Goal: Information Seeking & Learning: Check status

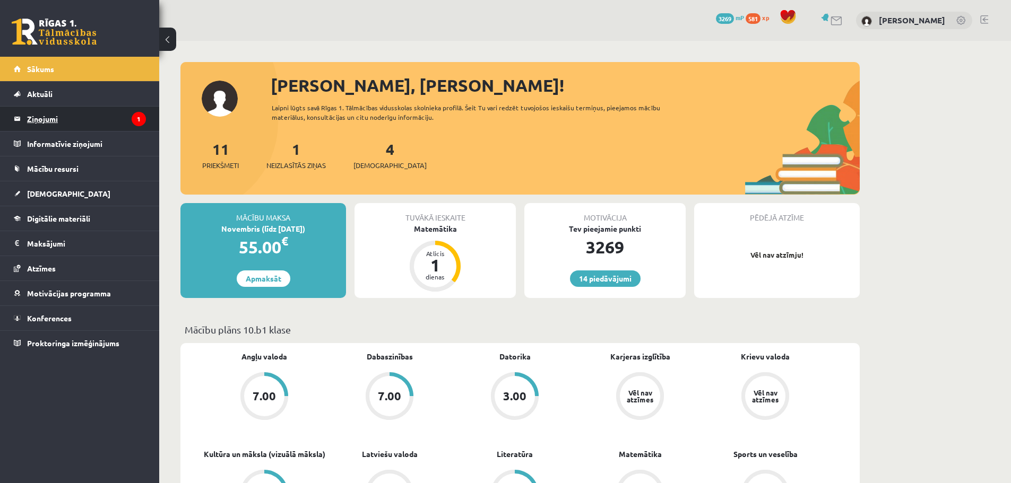
click at [93, 116] on legend "Ziņojumi 1" at bounding box center [86, 119] width 119 height 24
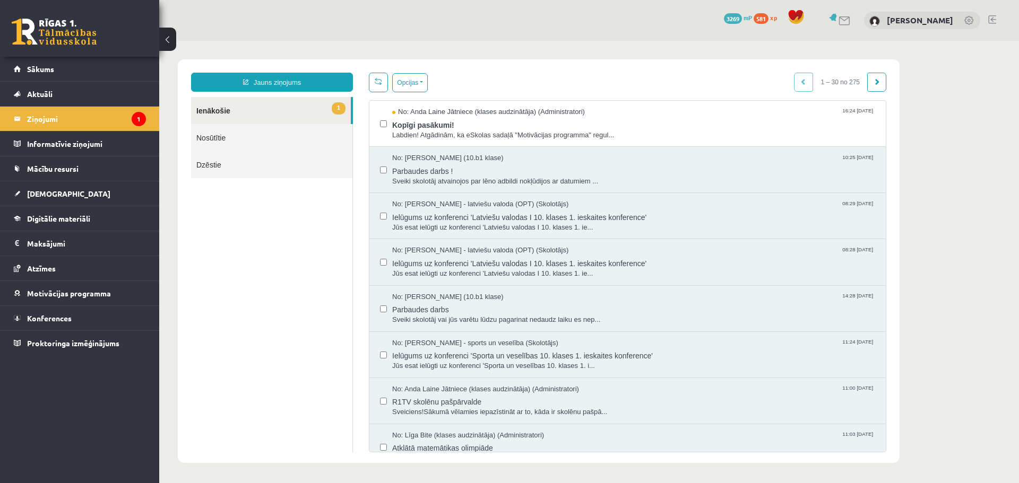
click at [740, 98] on div "Opcijas Atzīmēt visus ziņojumus Atcelt izvēlētos Atzīmēt visus kā lasītus Atzīm…" at bounding box center [627, 263] width 533 height 380
click at [738, 103] on div "No: Anda Laine Jātniece (klases audzinātāja) (Administratori) 16:24 [DATE] Kopī…" at bounding box center [627, 124] width 516 height 46
click at [742, 117] on span "Kopīgi pasākumi!" at bounding box center [633, 123] width 483 height 13
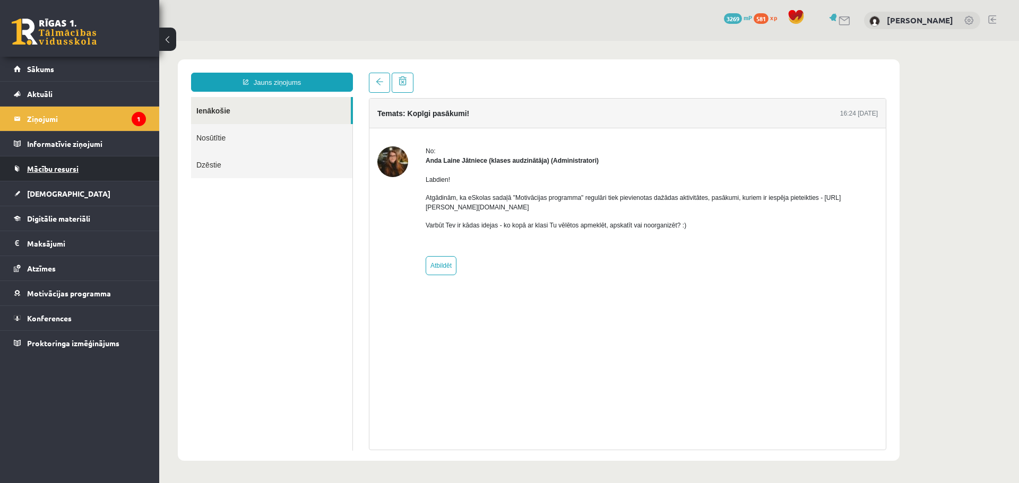
click at [122, 176] on link "Mācību resursi" at bounding box center [80, 169] width 132 height 24
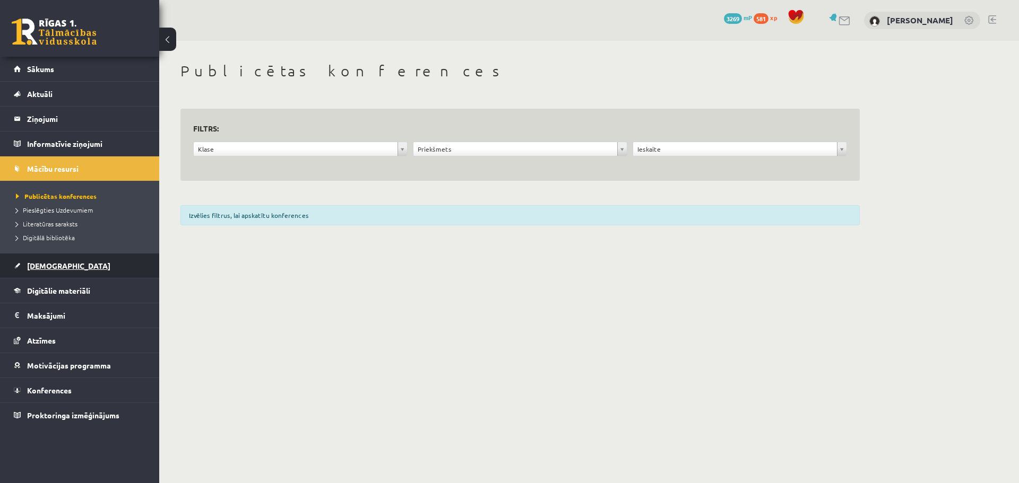
click at [76, 268] on link "[DEMOGRAPHIC_DATA]" at bounding box center [80, 266] width 132 height 24
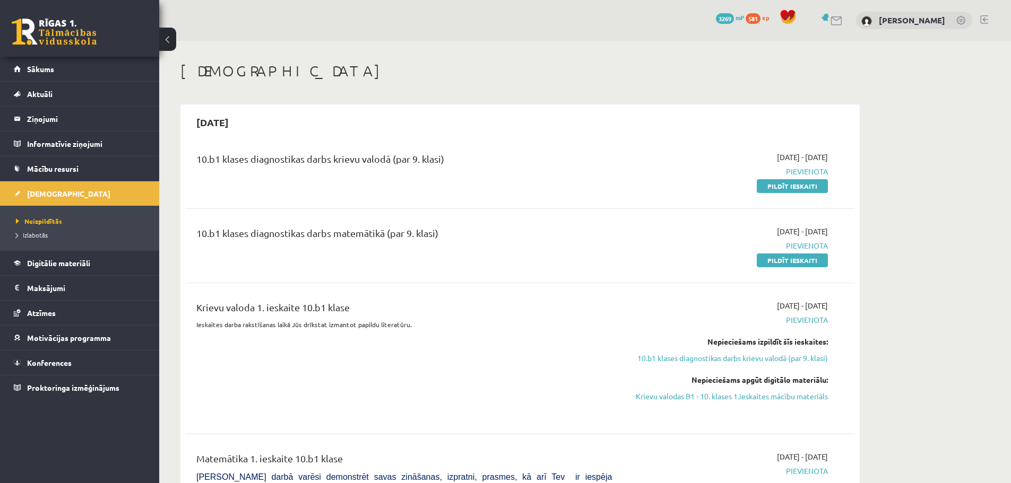
drag, startPoint x: 604, startPoint y: 308, endPoint x: 652, endPoint y: 125, distance: 189.0
click at [636, 161] on div "[DATE] - [DATE] [GEOGRAPHIC_DATA] Pildīt ieskaiti" at bounding box center [728, 172] width 216 height 40
